Goal: Contribute content: Contribute content

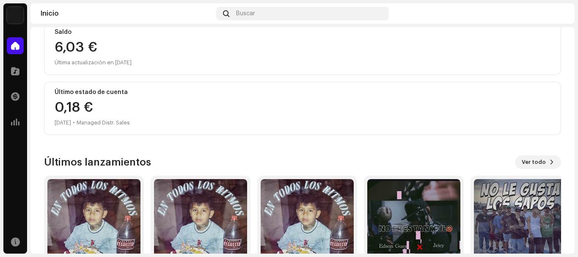
scroll to position [108, 0]
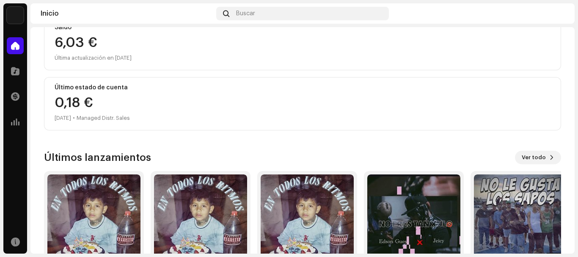
drag, startPoint x: 577, startPoint y: 119, endPoint x: 576, endPoint y: 136, distance: 17.0
click at [577, 138] on div "[PERSON_NAME] Inicio Catálogo Transacciones Estadísticas Recursos Inicio Buscar…" at bounding box center [289, 128] width 578 height 257
drag, startPoint x: 576, startPoint y: 136, endPoint x: 575, endPoint y: 150, distance: 14.0
click at [575, 150] on div "[PERSON_NAME] Inicio Catálogo Transacciones Estadísticas Recursos Inicio Buscar…" at bounding box center [289, 128] width 578 height 257
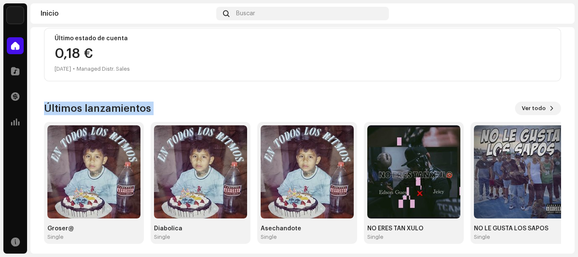
scroll to position [159, 0]
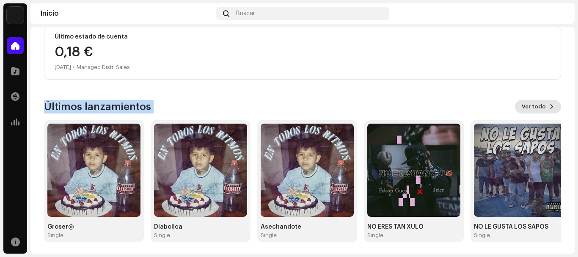
click at [537, 102] on span "Ver todo" at bounding box center [534, 106] width 24 height 17
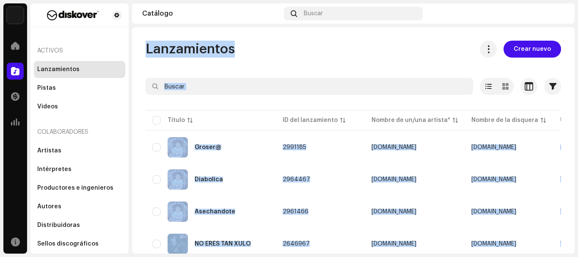
click at [442, 108] on div at bounding box center [354, 102] width 416 height 14
click at [534, 50] on span "Crear nuevo" at bounding box center [532, 49] width 37 height 17
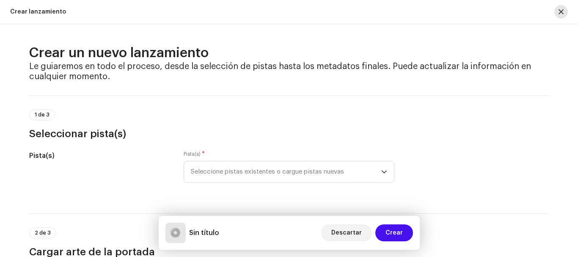
click at [563, 18] on button "button" at bounding box center [562, 12] width 14 height 14
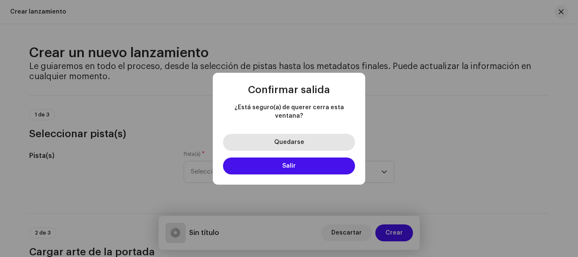
click at [302, 139] on span "Quedarse" at bounding box center [289, 142] width 30 height 6
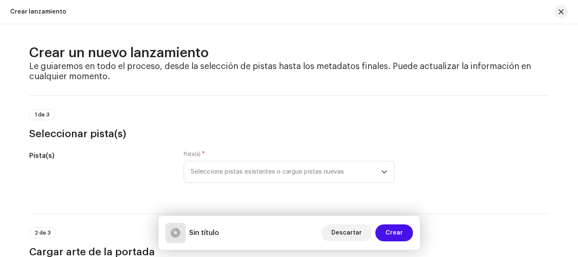
click at [573, 52] on div "Crear un nuevo lanzamiento Le guiaremos en todo el proceso, desde la selección …" at bounding box center [289, 140] width 578 height 233
click at [574, 53] on div "Crear un nuevo lanzamiento Le guiaremos en todo el proceso, desde la selección …" at bounding box center [289, 140] width 578 height 233
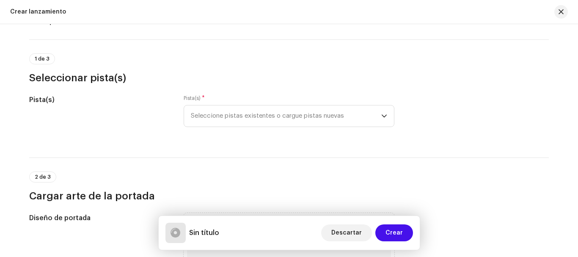
scroll to position [82, 0]
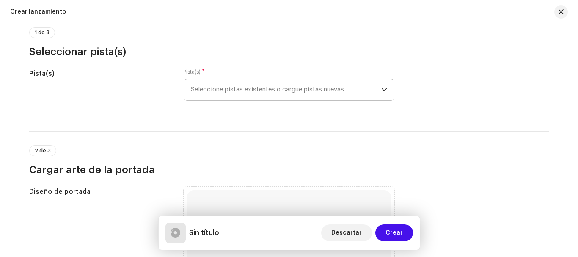
click at [303, 95] on span "Seleccione pistas existentes o cargue pistas nuevas" at bounding box center [286, 89] width 191 height 21
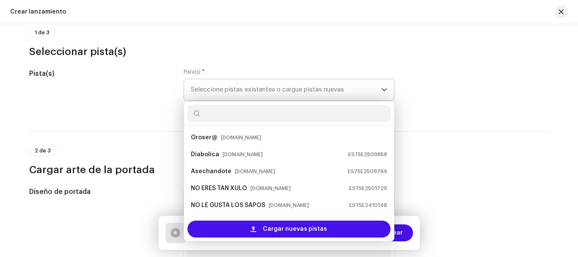
scroll to position [14, 0]
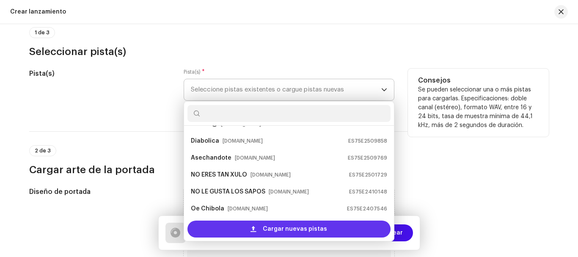
click at [259, 225] on div "Cargar nuevas pistas" at bounding box center [289, 229] width 203 height 17
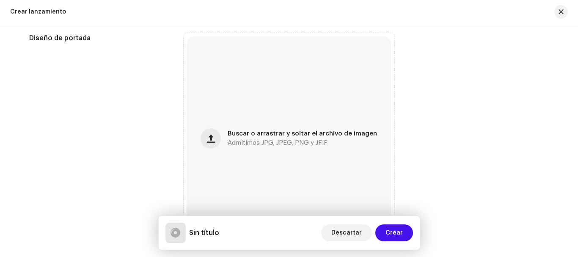
scroll to position [338, 0]
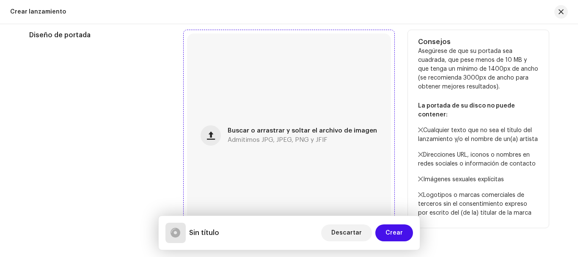
click at [265, 153] on div "Buscar o arrastrar y soltar el archivo de imagen Admitimos JPG, JPEG, PNG y JFIF" at bounding box center [289, 135] width 204 height 204
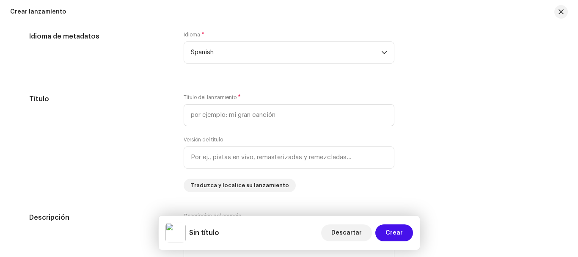
scroll to position [750, 0]
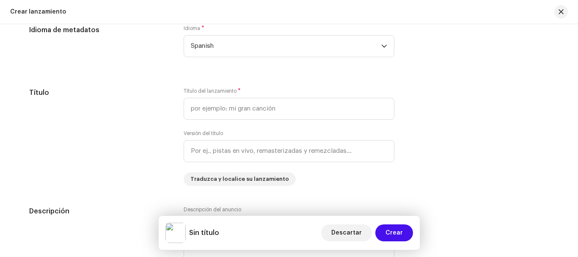
click at [575, 132] on div "Crear un nuevo lanzamiento Le guiaremos en todo el proceso, desde la selección …" at bounding box center [289, 140] width 578 height 233
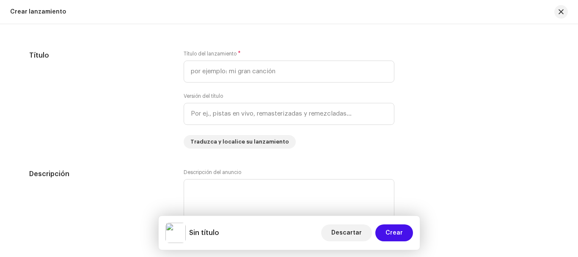
scroll to position [778, 0]
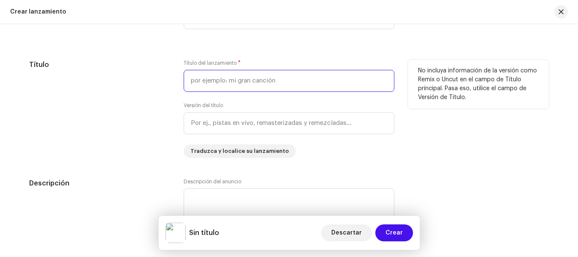
click at [313, 89] on input "text" at bounding box center [289, 81] width 211 height 22
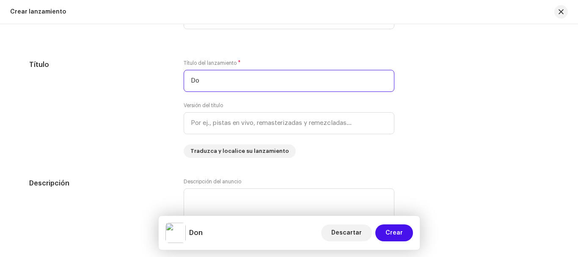
type input "D"
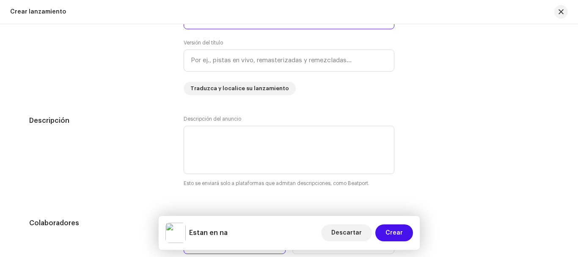
scroll to position [869, 0]
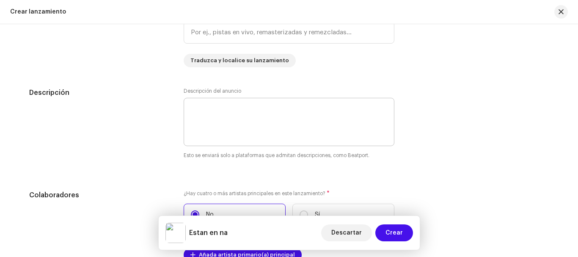
type input "Estan en na"
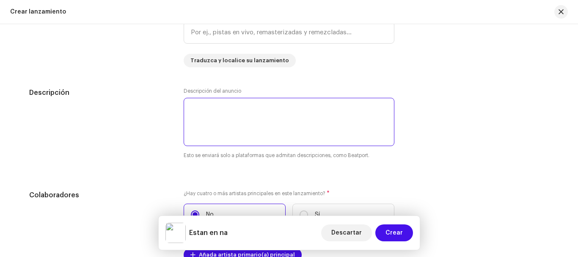
click at [367, 114] on textarea at bounding box center [289, 122] width 211 height 48
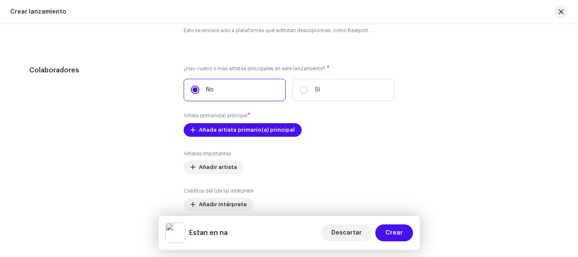
scroll to position [997, 0]
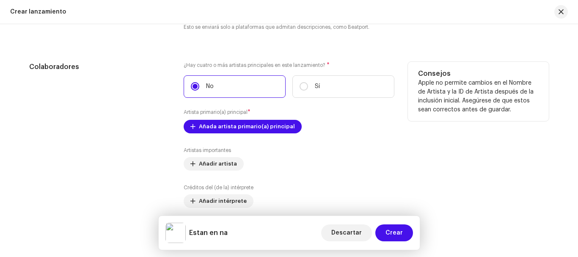
type textarea "Estan en na"
click at [220, 143] on div "¿Hay cuatro o más artistas principales en este lanzamiento? * No Sí Artista pri…" at bounding box center [289, 154] width 211 height 185
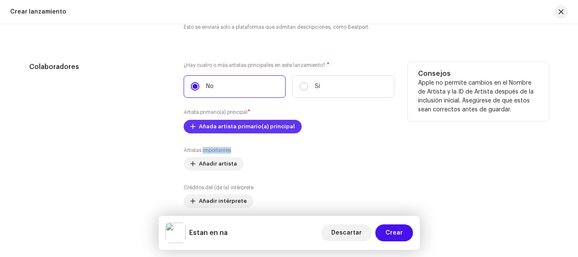
click at [231, 128] on span "Añada artista primario(a) principal" at bounding box center [247, 126] width 96 height 17
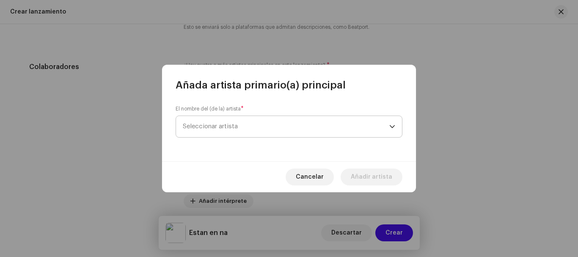
click at [245, 130] on span "Seleccionar artista" at bounding box center [286, 126] width 207 height 21
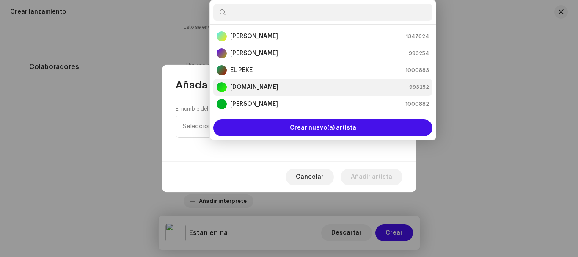
click at [251, 83] on div "[DOMAIN_NAME]" at bounding box center [248, 87] width 62 height 10
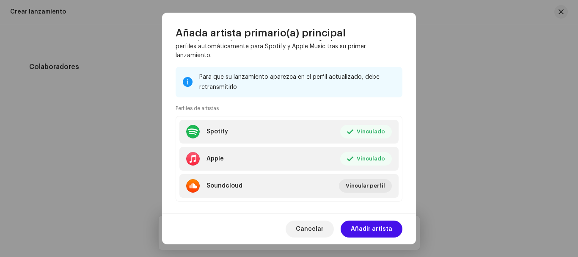
scroll to position [110, 0]
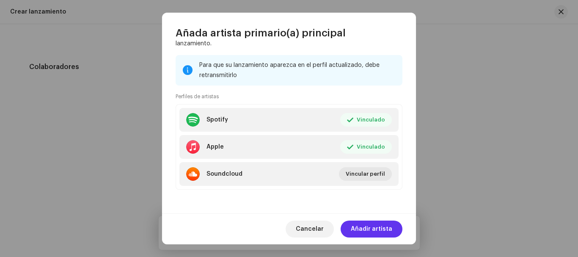
click at [382, 231] on span "Añadir artista" at bounding box center [371, 229] width 41 height 17
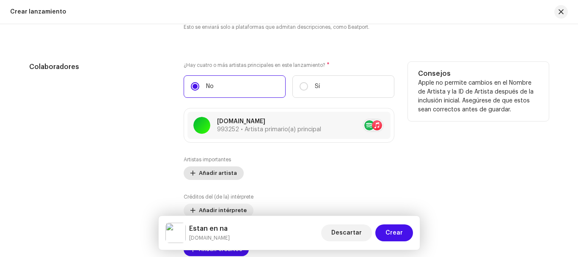
click at [228, 175] on span "Añadir artista" at bounding box center [218, 173] width 38 height 17
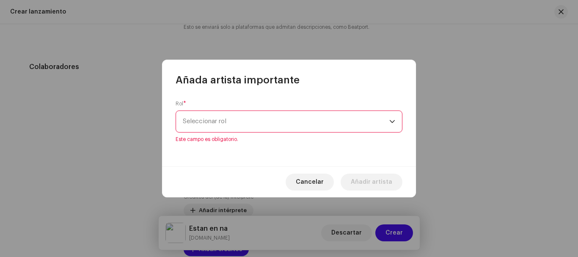
click at [391, 135] on div "Rol * Seleccionar rol Este campo es obligatorio." at bounding box center [289, 121] width 227 height 42
click at [391, 130] on div "dropdown trigger" at bounding box center [393, 121] width 6 height 21
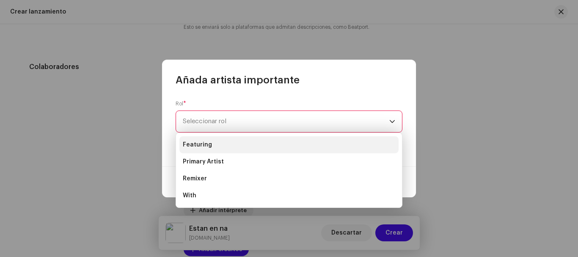
click at [232, 148] on li "Featuring" at bounding box center [289, 144] width 219 height 17
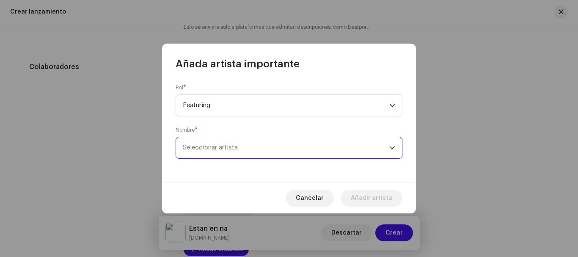
click at [260, 155] on span "Seleccionar artista" at bounding box center [286, 147] width 207 height 21
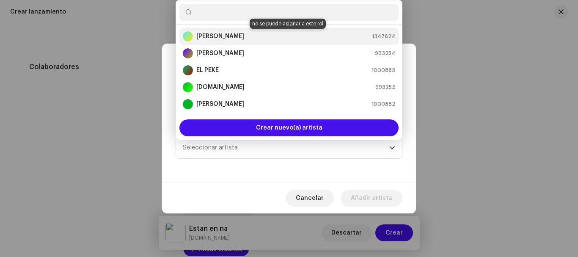
click at [227, 36] on div "[PERSON_NAME] 1347624" at bounding box center [289, 36] width 213 height 10
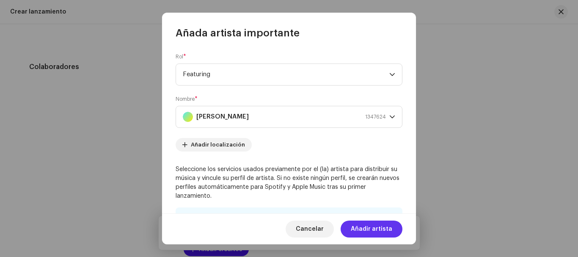
click at [363, 230] on span "Añadir artista" at bounding box center [371, 229] width 41 height 17
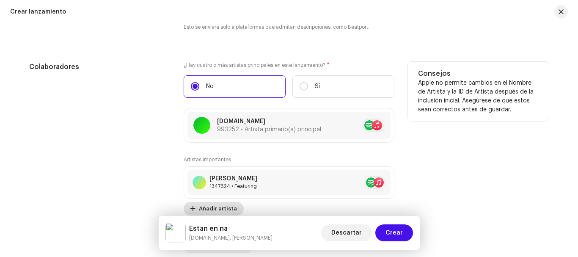
click at [227, 205] on span "Añadir artista" at bounding box center [218, 208] width 38 height 17
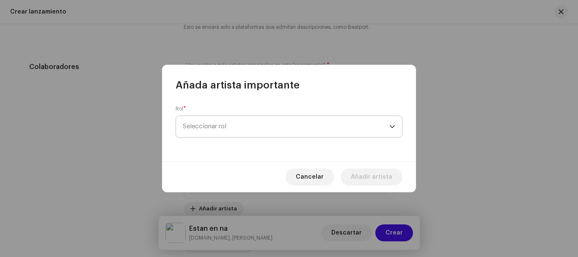
click at [288, 130] on span "Seleccionar rol" at bounding box center [286, 126] width 207 height 21
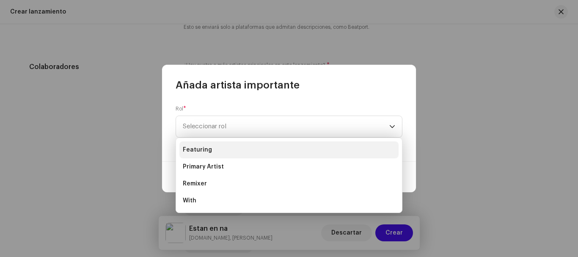
click at [229, 151] on li "Featuring" at bounding box center [289, 149] width 219 height 17
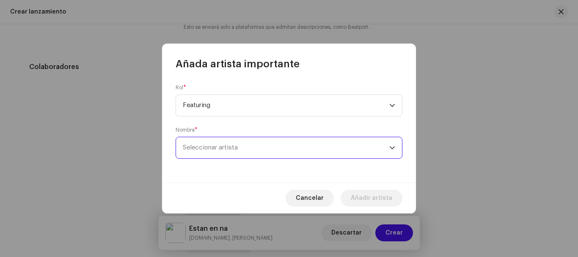
click at [251, 152] on span "Seleccionar artista" at bounding box center [286, 147] width 207 height 21
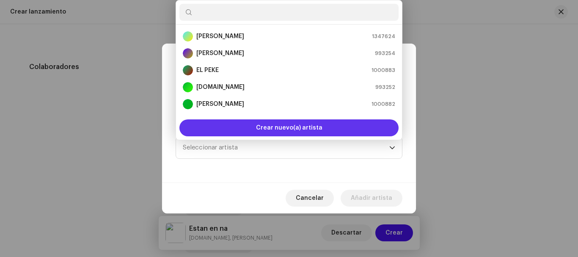
click at [263, 130] on span "Crear nuevo(a) artista" at bounding box center [289, 127] width 66 height 17
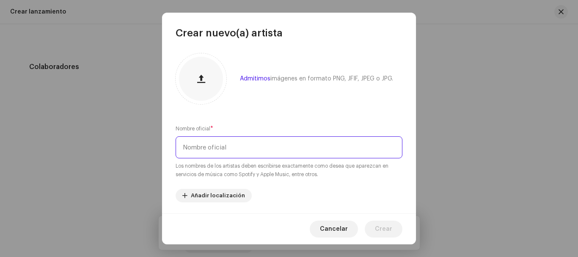
click at [241, 147] on input "text" at bounding box center [289, 147] width 227 height 22
type input "b"
type input "B"
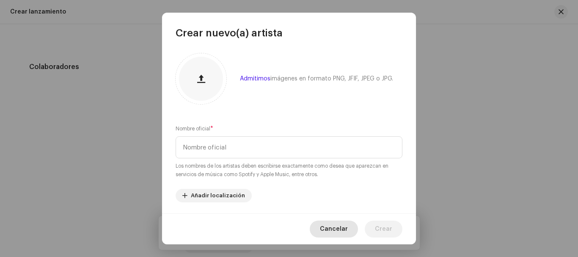
click at [334, 228] on span "Cancelar" at bounding box center [334, 229] width 28 height 17
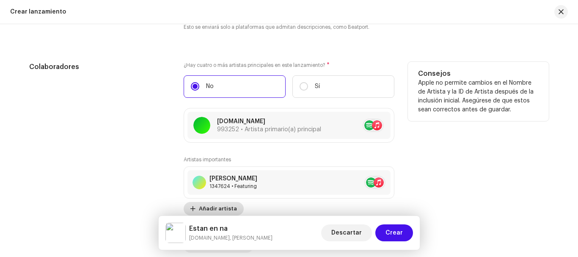
click at [230, 207] on span "Añadir artista" at bounding box center [218, 208] width 38 height 17
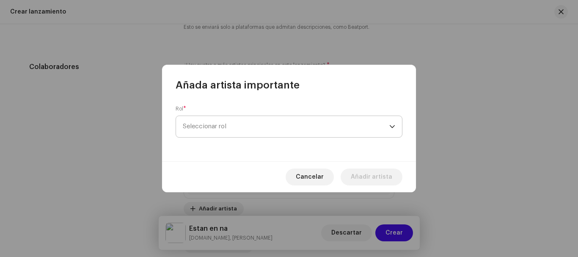
click at [240, 123] on span "Seleccionar rol" at bounding box center [286, 126] width 207 height 21
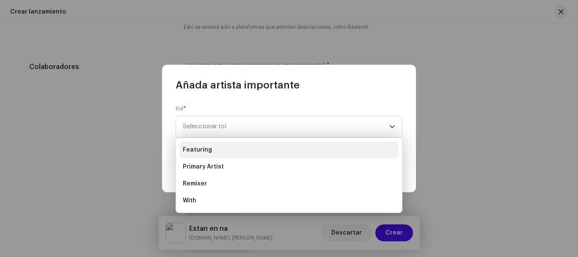
click at [227, 158] on li "Featuring" at bounding box center [289, 149] width 219 height 17
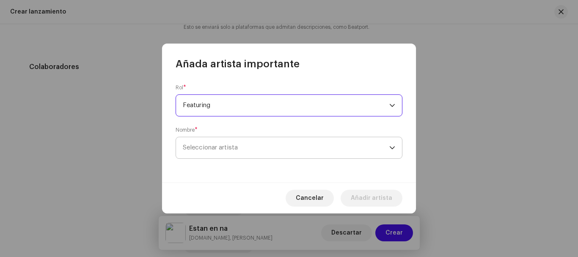
click at [284, 141] on span "Seleccionar artista" at bounding box center [286, 147] width 207 height 21
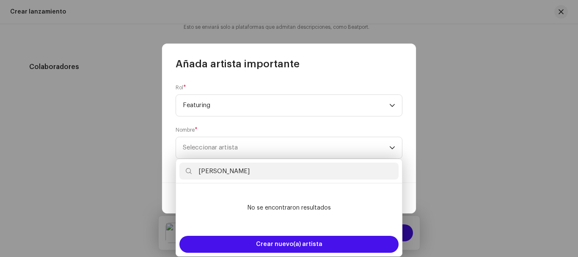
type input "[PERSON_NAME]"
click at [412, 148] on div "Rol * Featuring Nombre * Seleccionar artista" at bounding box center [289, 127] width 254 height 112
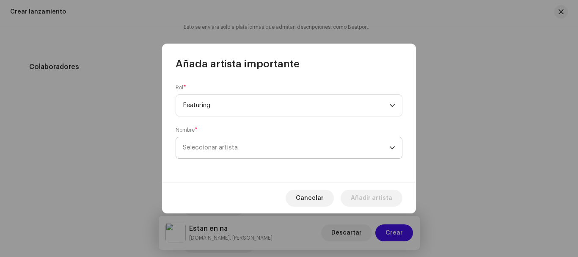
click at [318, 155] on span "Seleccionar artista" at bounding box center [286, 147] width 207 height 21
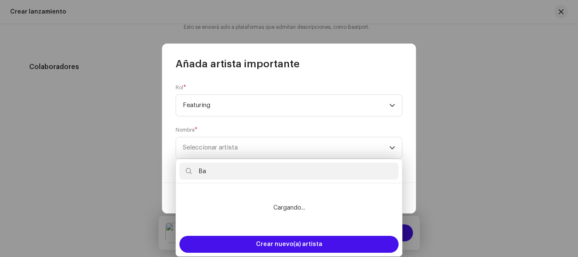
type input "B"
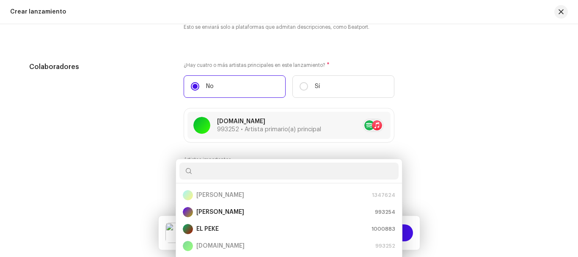
click at [421, 136] on div "Añada artista importante Rol * Featuring Nombre * Seleccionar artista [PERSON_N…" at bounding box center [289, 128] width 578 height 257
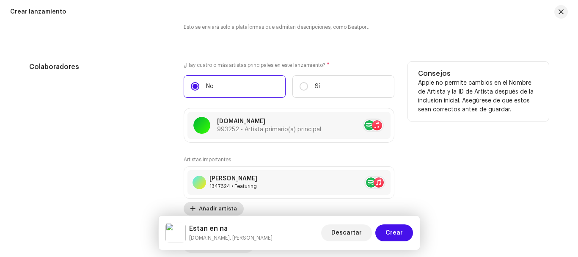
click at [230, 203] on span "Añadir artista" at bounding box center [218, 208] width 38 height 17
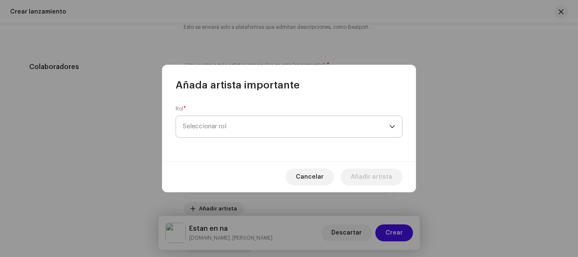
click at [320, 134] on span "Seleccionar rol" at bounding box center [286, 126] width 207 height 21
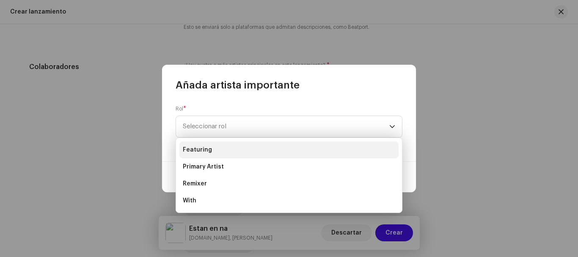
click at [241, 147] on li "Featuring" at bounding box center [289, 149] width 219 height 17
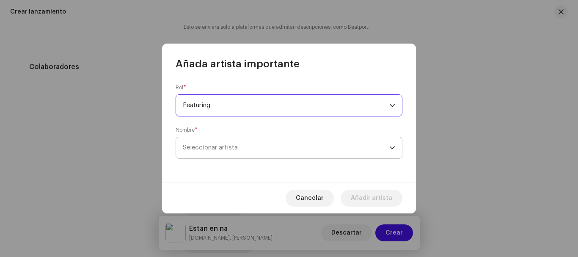
click at [266, 153] on span "Seleccionar artista" at bounding box center [286, 147] width 207 height 21
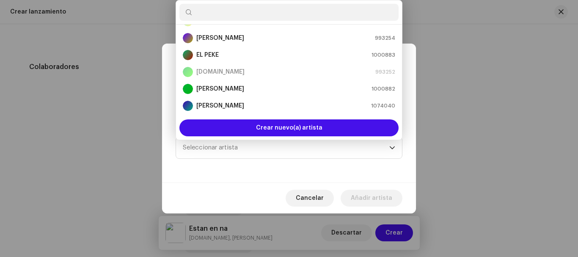
scroll to position [0, 0]
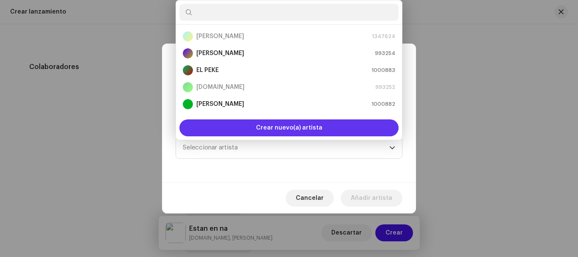
click at [316, 124] on span "Crear nuevo(a) artista" at bounding box center [289, 127] width 66 height 17
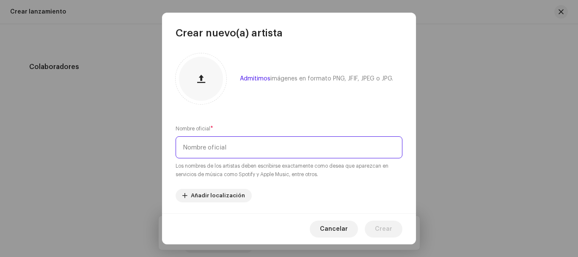
click at [221, 147] on input "text" at bounding box center [289, 147] width 227 height 22
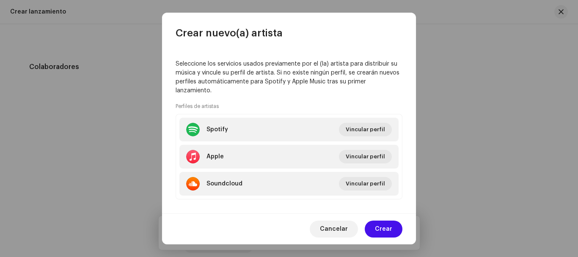
scroll to position [164, 0]
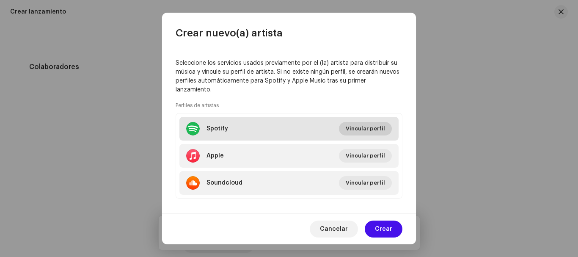
type input "[PERSON_NAME]"
click at [360, 133] on span "Vincular perfil" at bounding box center [365, 128] width 39 height 17
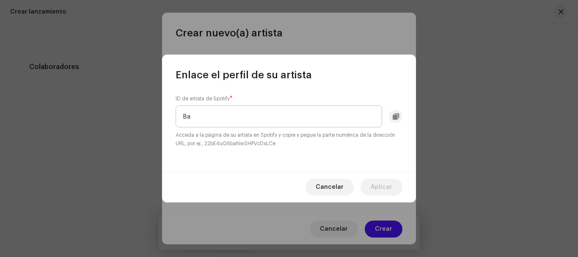
type input "B"
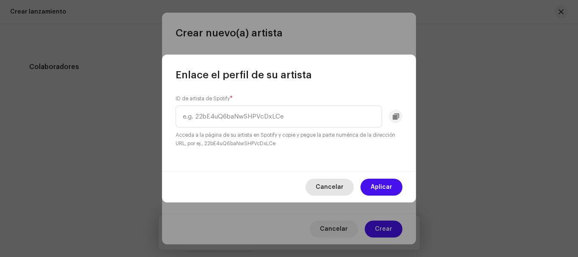
click at [342, 180] on span "Cancelar" at bounding box center [330, 187] width 28 height 17
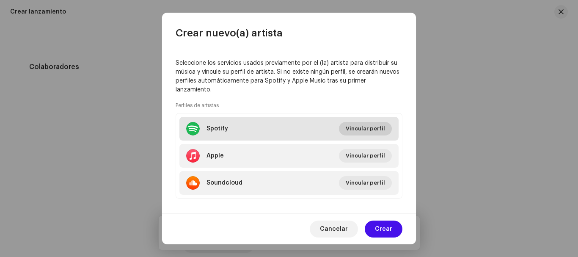
click at [361, 127] on span "Vincular perfil" at bounding box center [365, 128] width 39 height 17
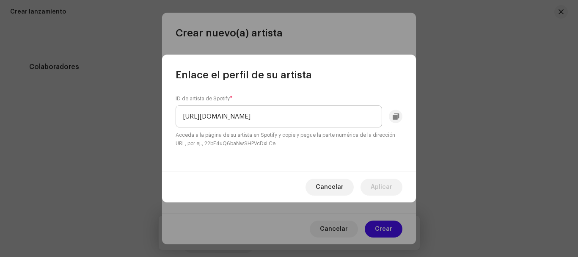
scroll to position [0, 0]
type input "h"
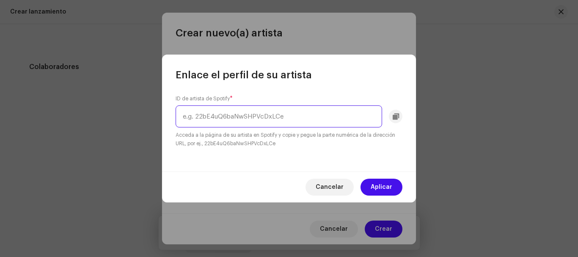
paste input "[URL][DOMAIN_NAME]"
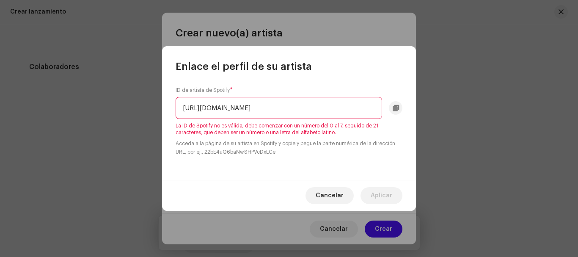
drag, startPoint x: 324, startPoint y: 108, endPoint x: 127, endPoint y: 124, distance: 197.1
click at [127, 124] on div "Enlace el perfil de su artista ID de artista de Spotify * [URL][DOMAIN_NAME] La…" at bounding box center [289, 128] width 578 height 257
click at [293, 100] on input "84cbbf570b4d2b" at bounding box center [279, 108] width 207 height 22
click at [347, 87] on div "ID de artista de Spotify * 84cbbf570b4d2b La ID de Spotify no es válida; debe c…" at bounding box center [289, 121] width 227 height 69
click at [339, 108] on input "84cbbf570b4d2b" at bounding box center [279, 108] width 207 height 22
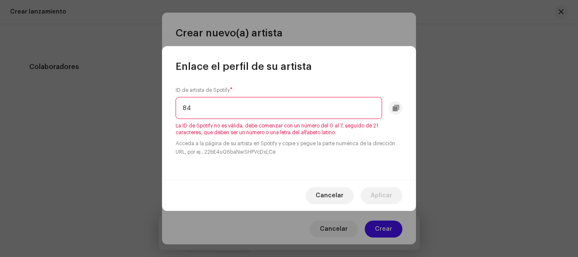
type input "8"
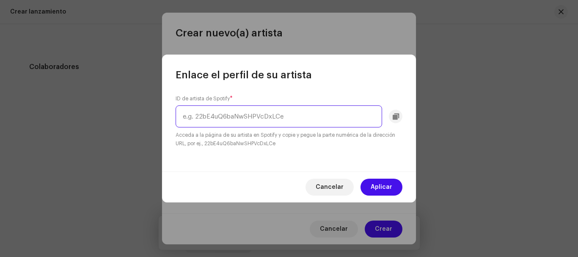
paste input "skip4dxrnjm6afgnnkg3arhx4"
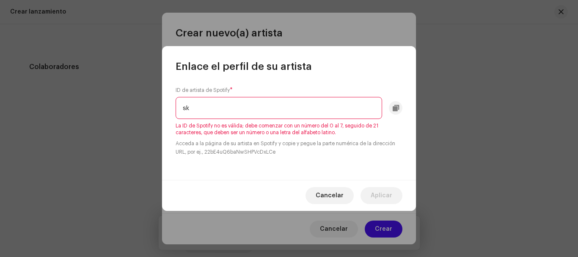
type input "s"
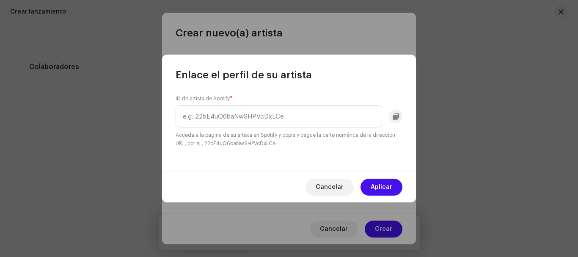
click at [398, 55] on div "Enlace el perfil de su artista" at bounding box center [289, 68] width 254 height 27
